Goal: Use online tool/utility: Utilize a website feature to perform a specific function

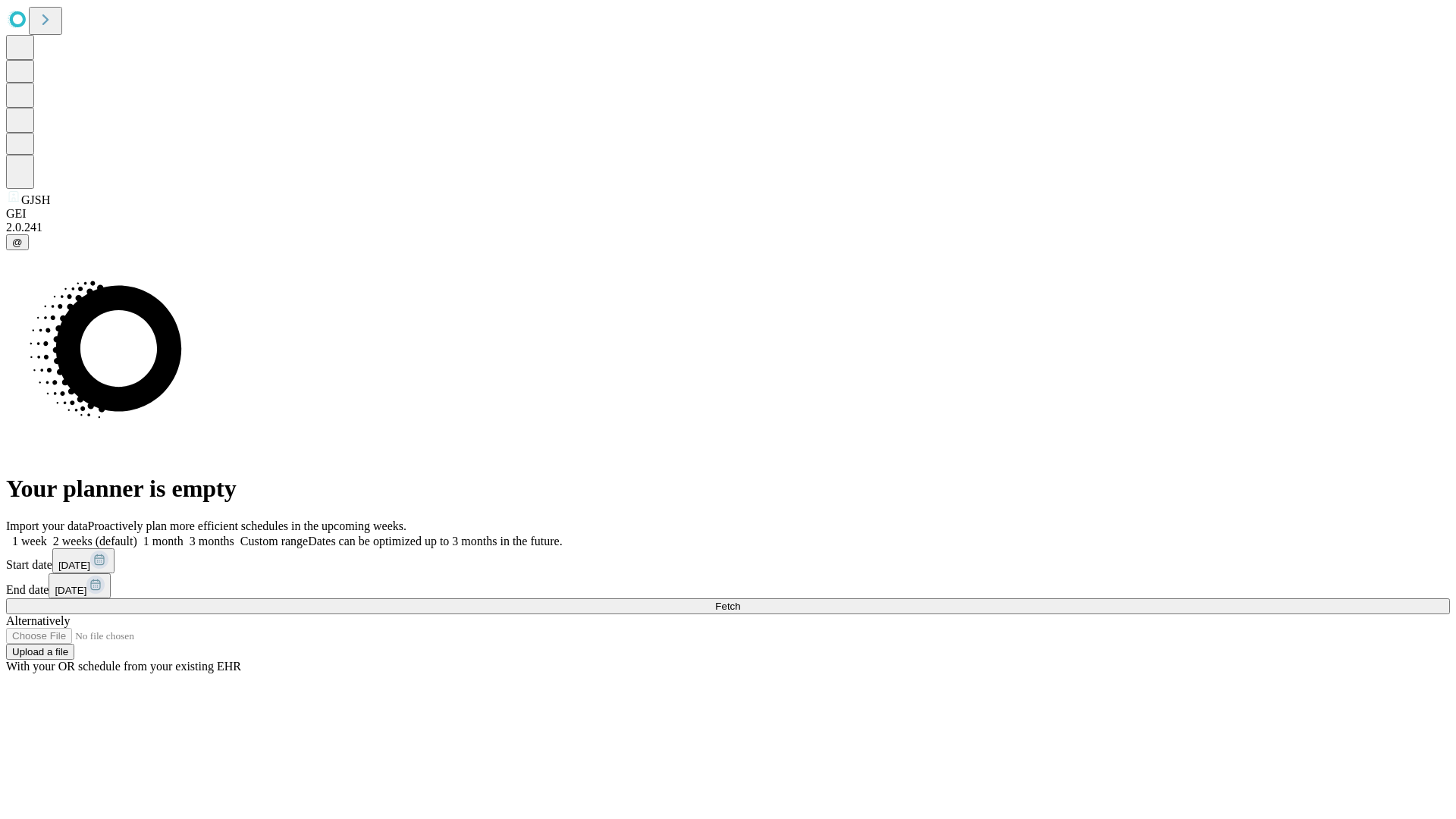
click at [741, 601] on span "Fetch" at bounding box center [728, 607] width 25 height 12
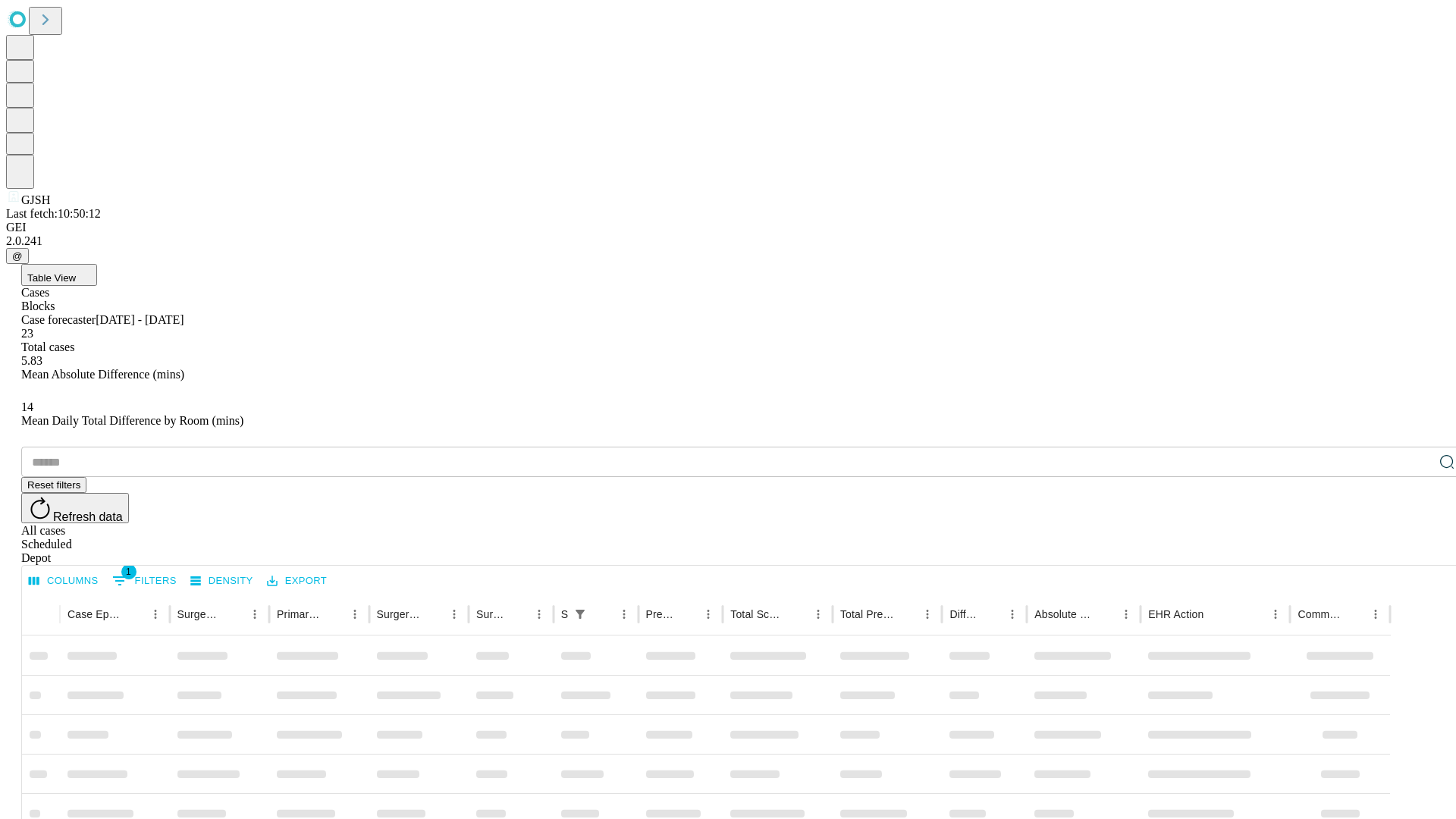
click at [76, 272] on span "Table View" at bounding box center [51, 278] width 49 height 12
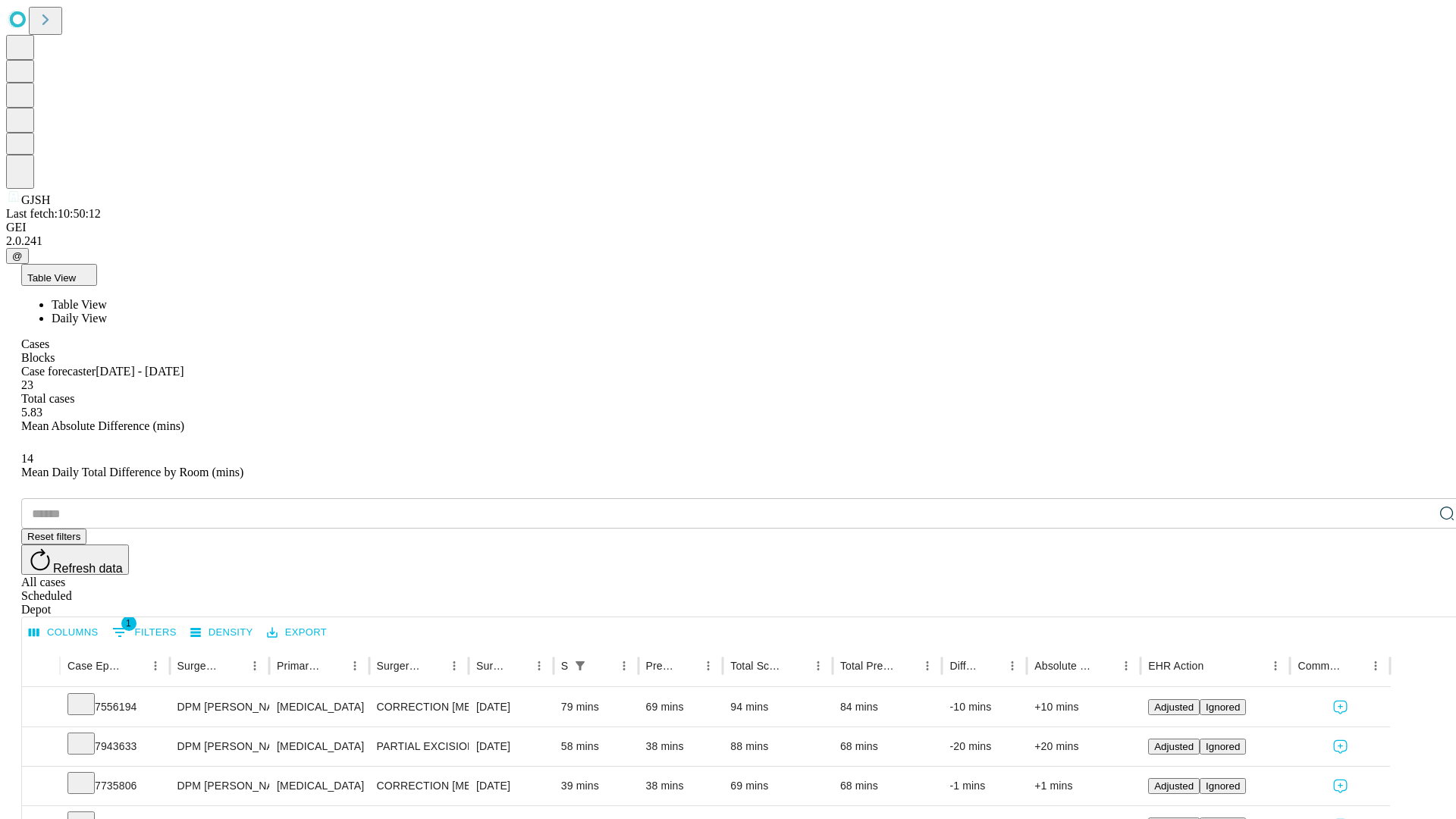
click at [107, 312] on span "Daily View" at bounding box center [79, 318] width 56 height 13
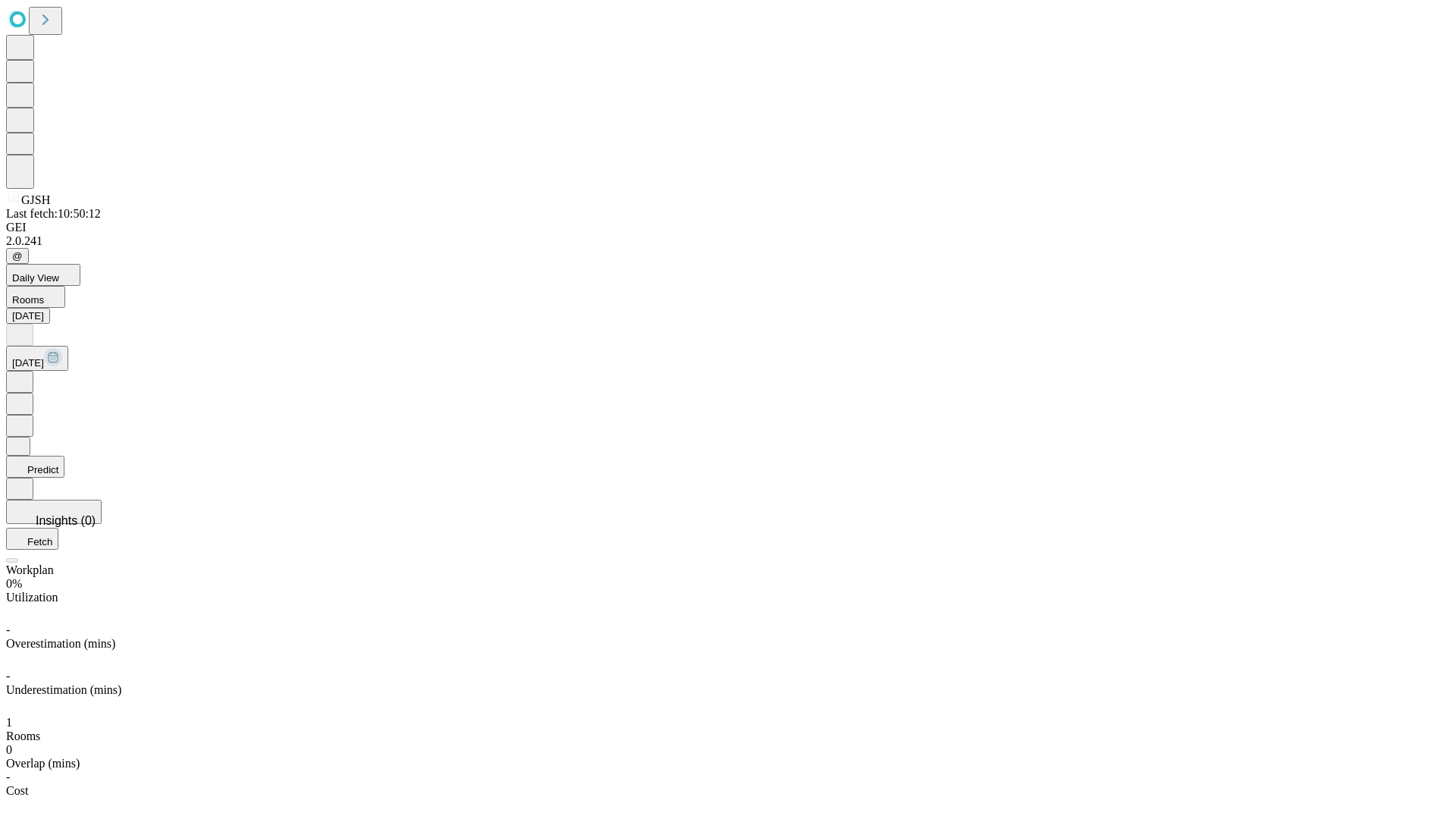
click at [65, 456] on button "Predict" at bounding box center [35, 467] width 58 height 22
